Goal: Navigation & Orientation: Understand site structure

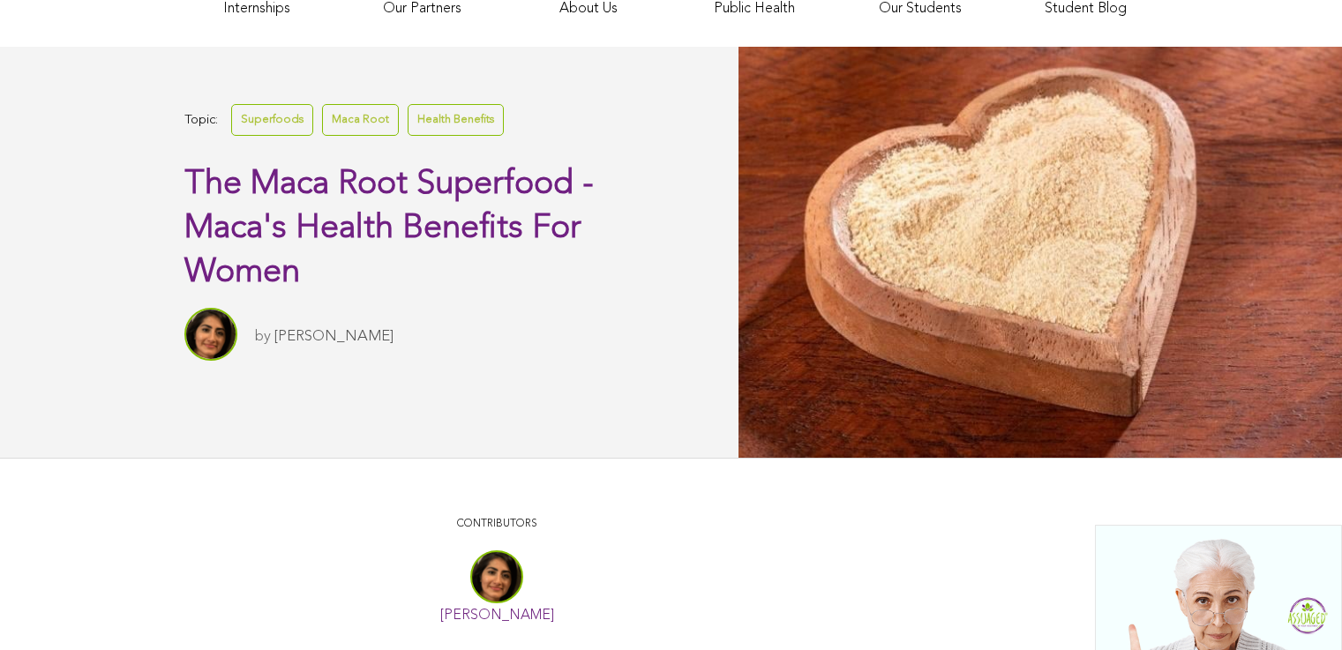
scroll to position [1048, 0]
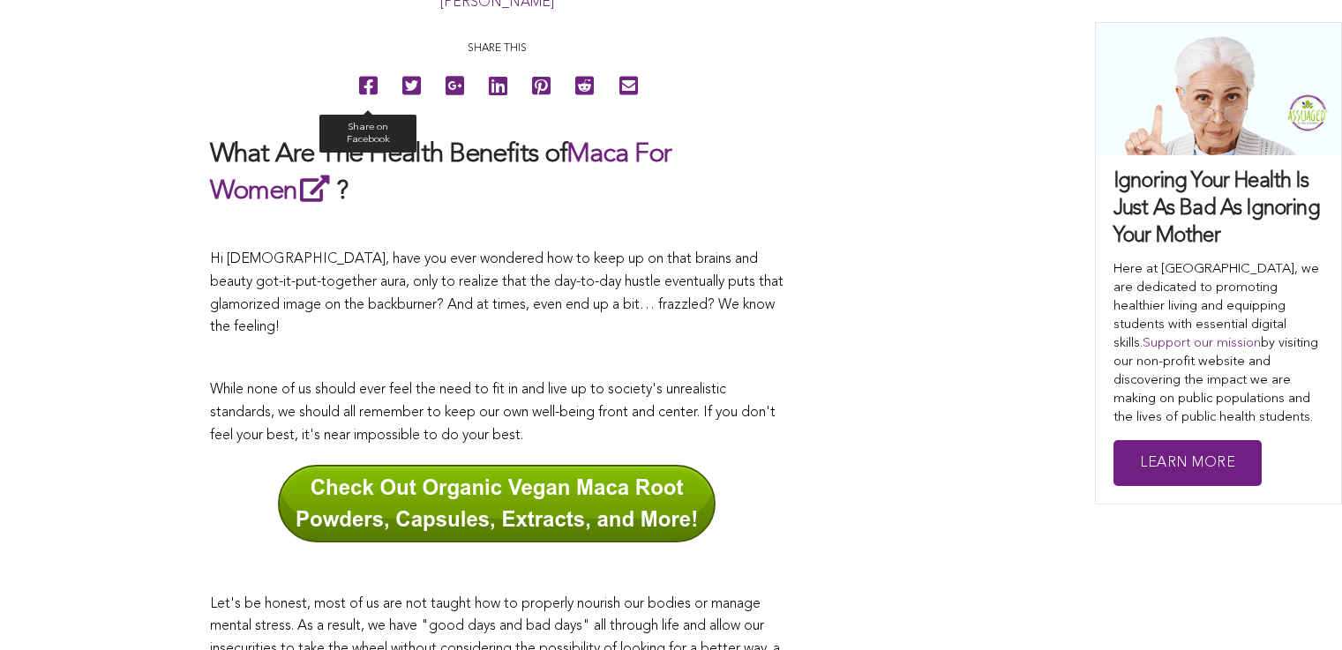
click at [359, 106] on icon at bounding box center [368, 86] width 19 height 40
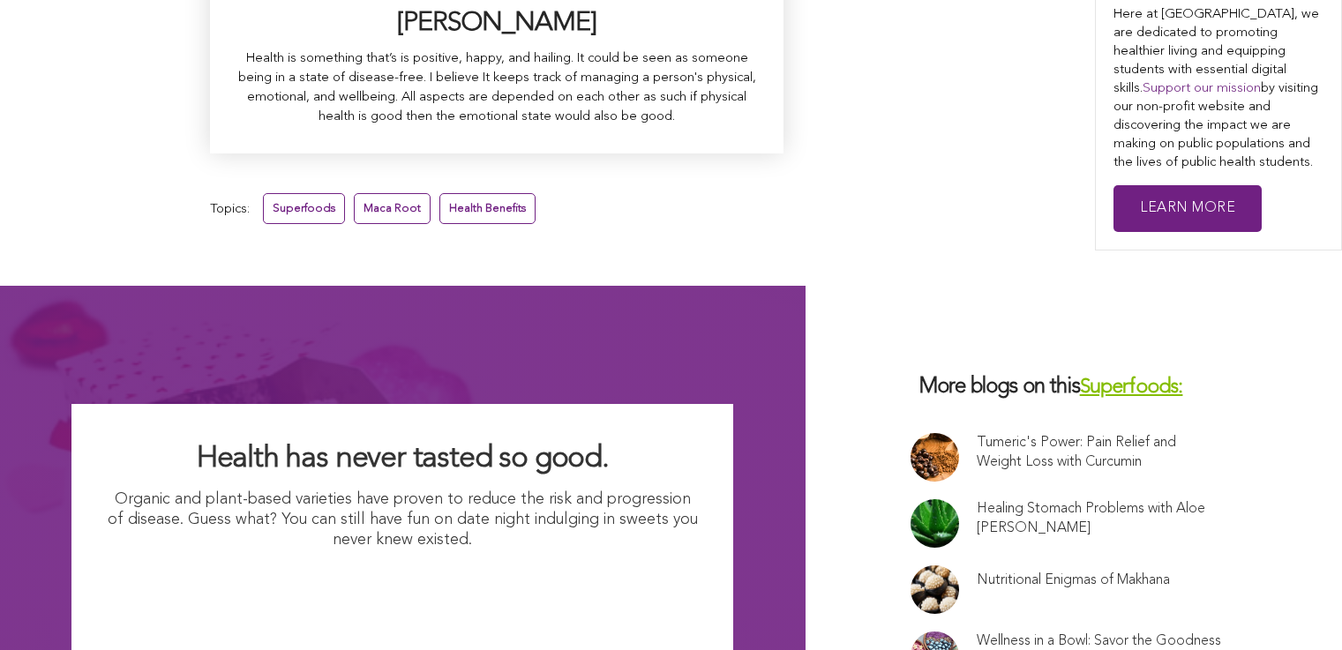
scroll to position [11582, 0]
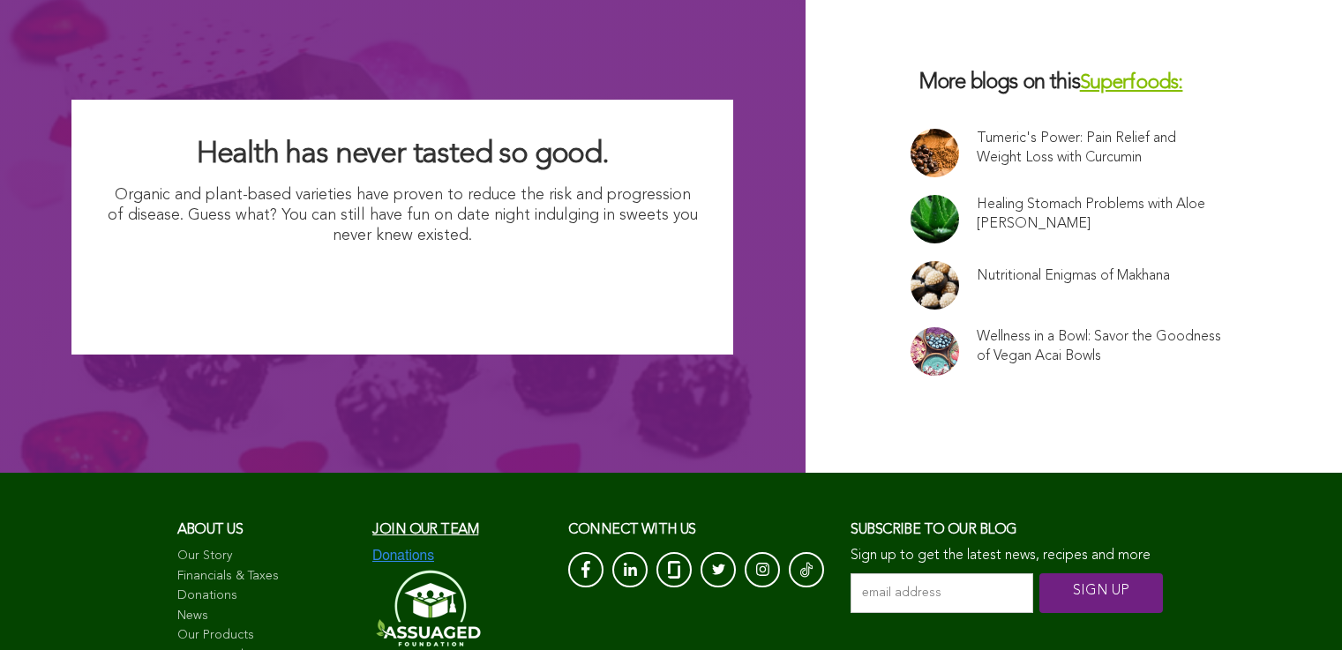
click at [177, 548] on link "Our Story" at bounding box center [266, 557] width 178 height 18
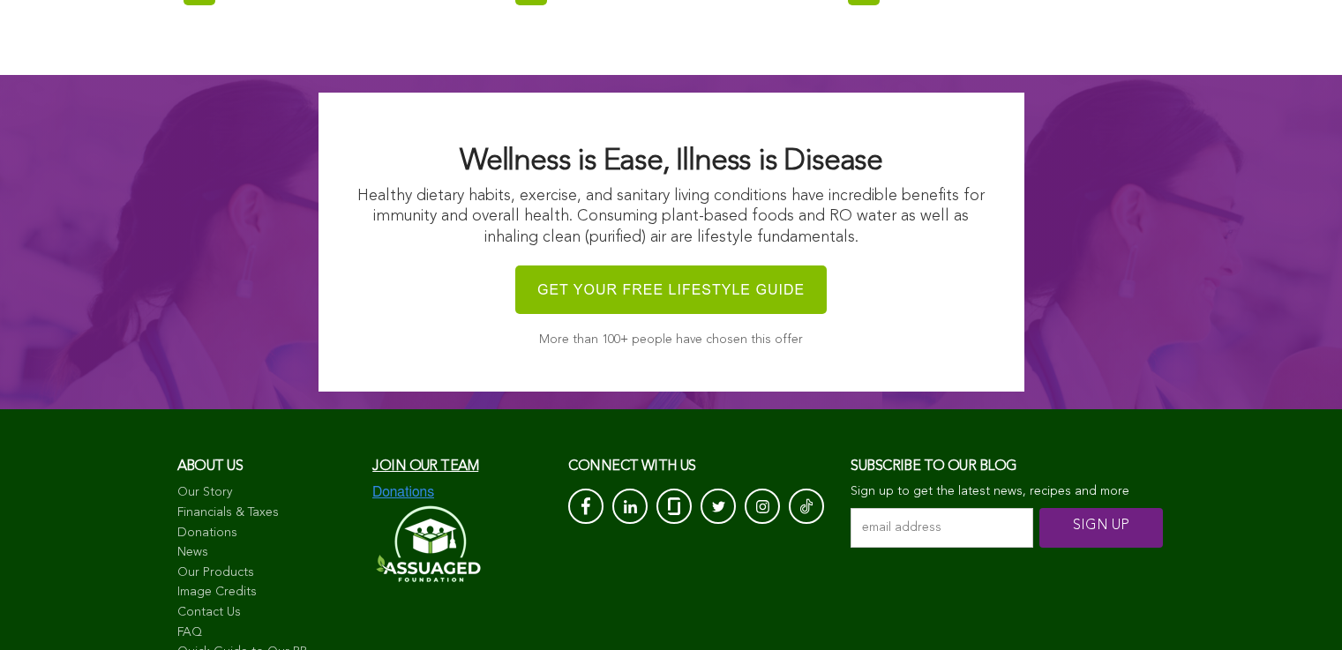
scroll to position [7776, 0]
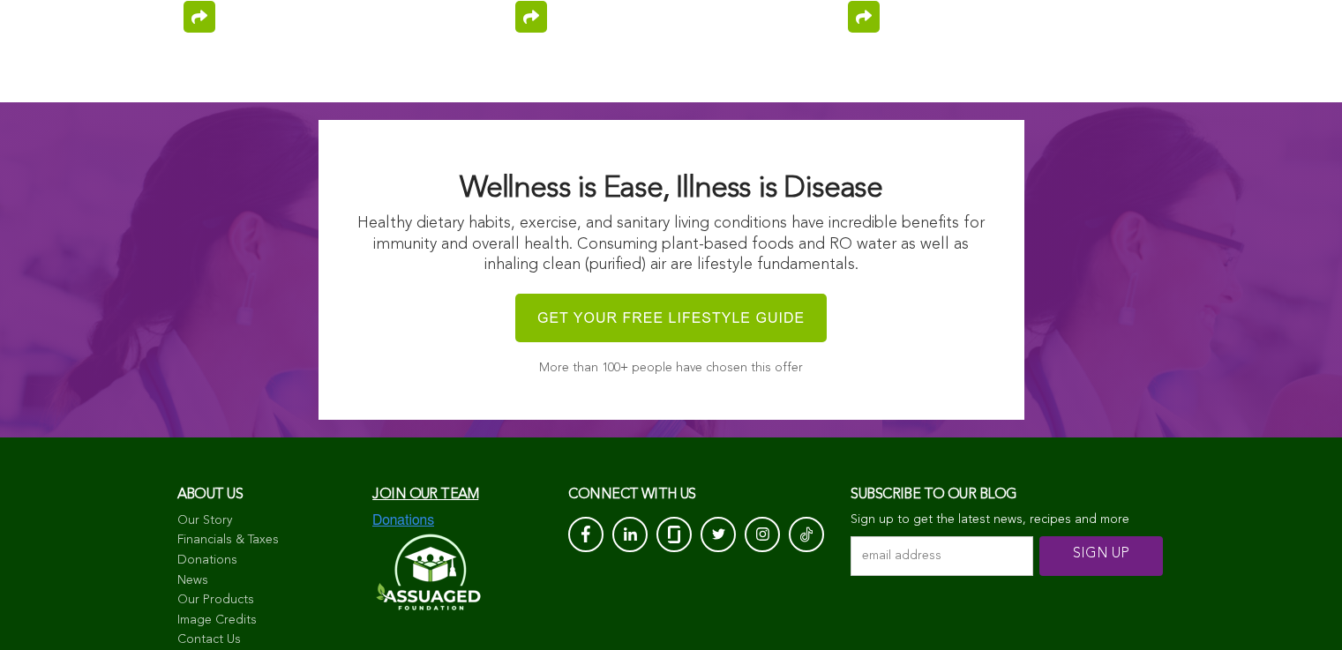
click at [177, 532] on link "Financials & Taxes" at bounding box center [266, 541] width 178 height 18
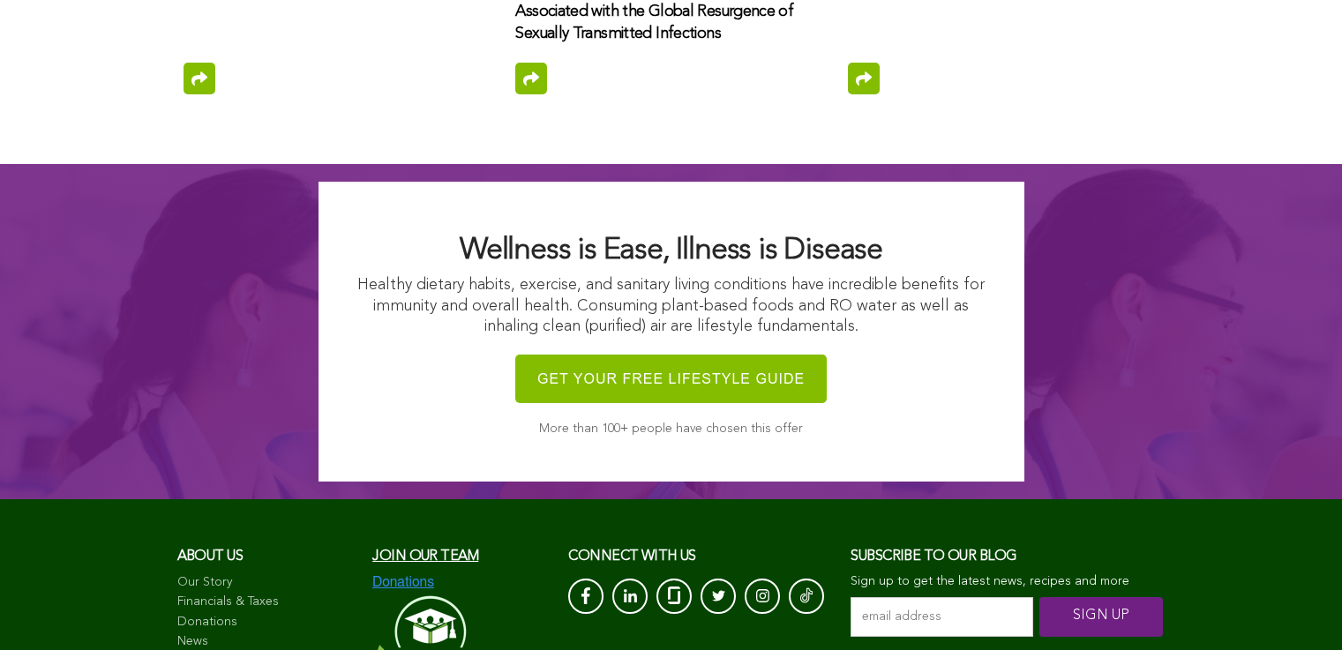
scroll to position [7026, 0]
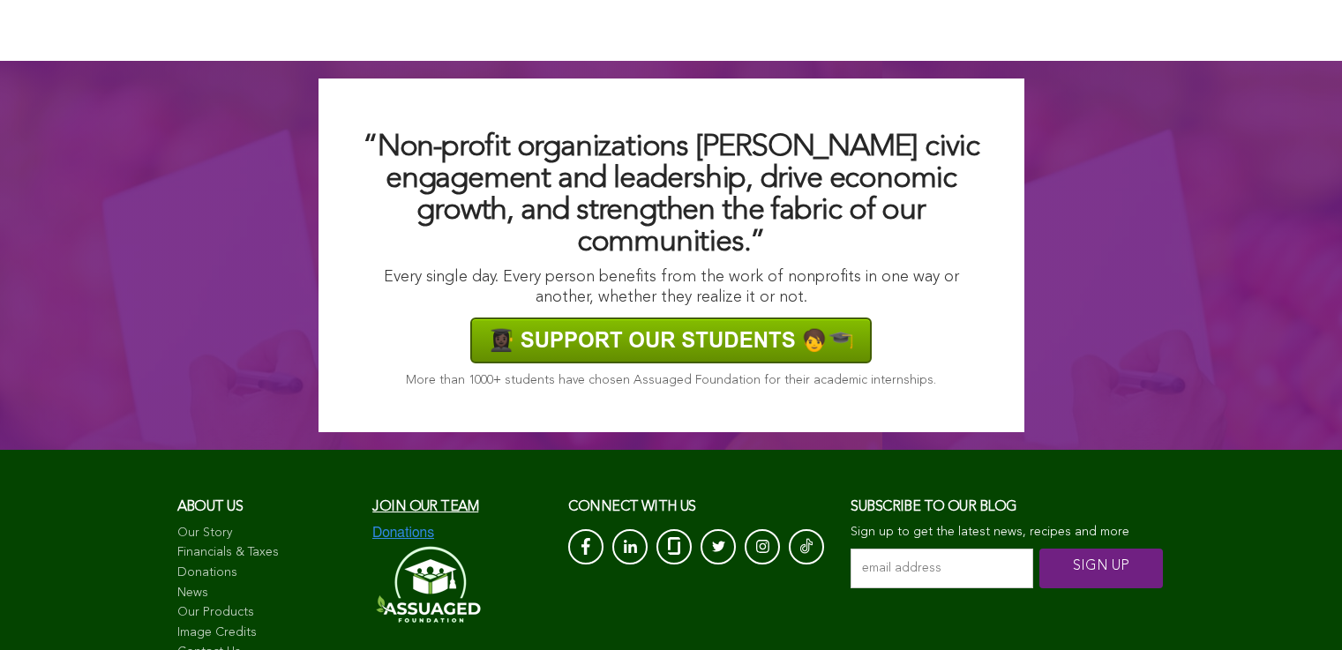
scroll to position [1420, 0]
